Goal: Download file/media

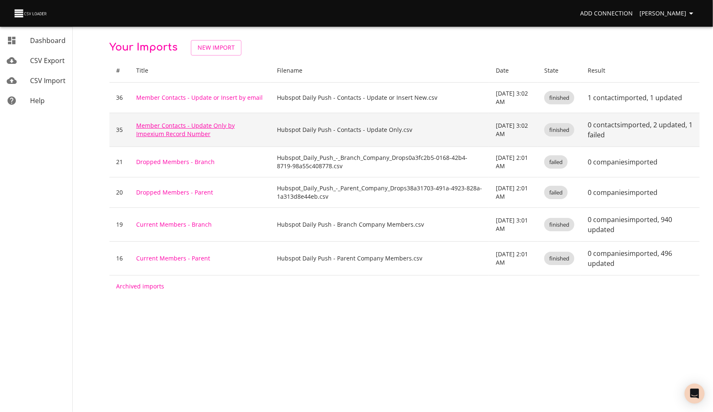
click at [152, 126] on link "Member Contacts - Update Only by Impexium Record Number" at bounding box center [185, 130] width 99 height 16
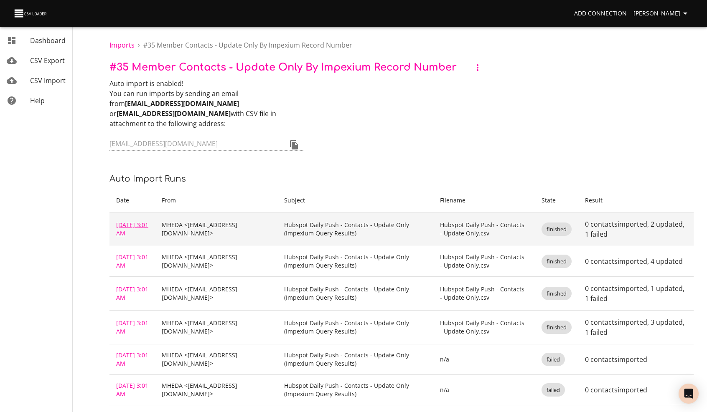
click at [134, 221] on link "[DATE] 3:01 AM" at bounding box center [132, 229] width 32 height 16
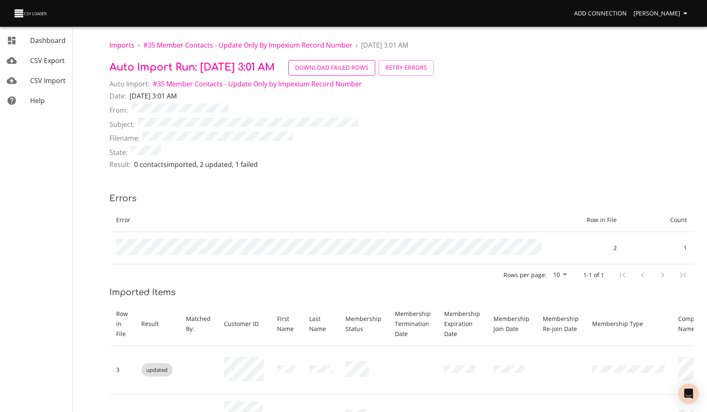
click at [363, 64] on span "Download Failed Rows" at bounding box center [332, 68] width 74 height 10
